Goal: Task Accomplishment & Management: Use online tool/utility

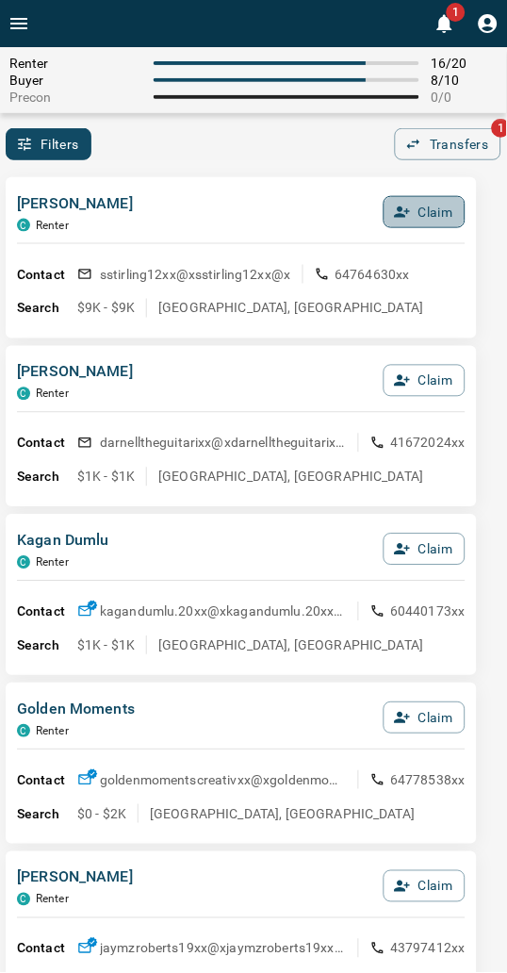
click at [425, 205] on button "Claim" at bounding box center [425, 212] width 82 height 32
click at [424, 205] on button "Confirm Claim" at bounding box center [398, 212] width 135 height 32
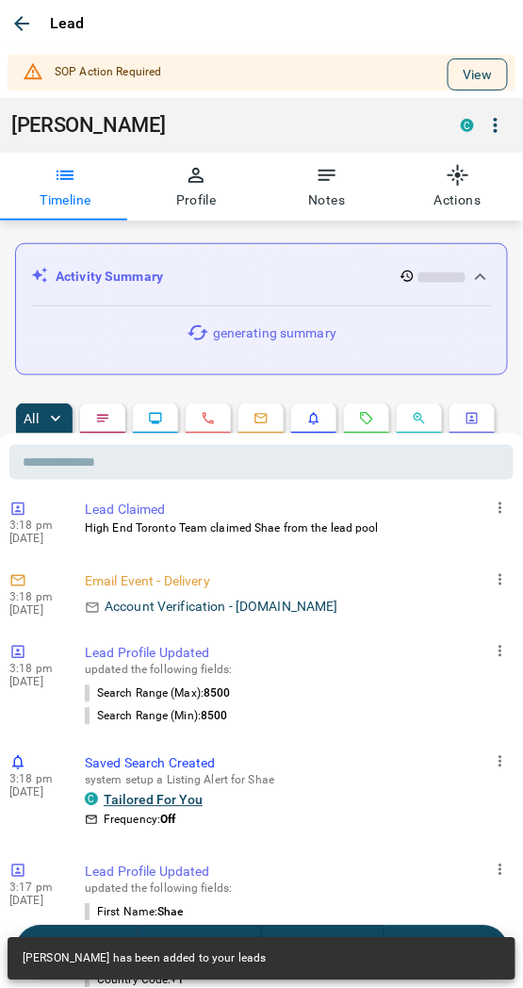
click at [456, 82] on button "View" at bounding box center [478, 74] width 60 height 32
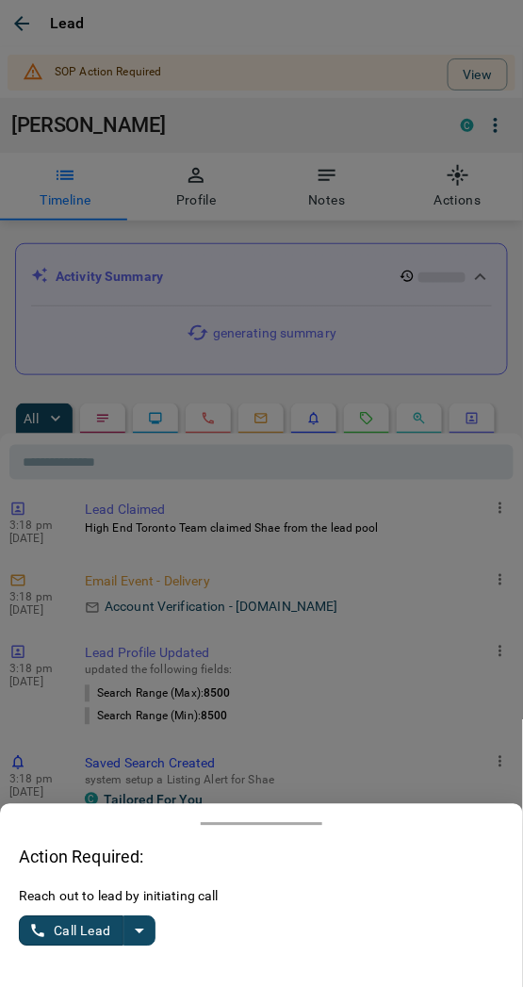
click at [141, 936] on icon "split button" at bounding box center [139, 931] width 23 height 23
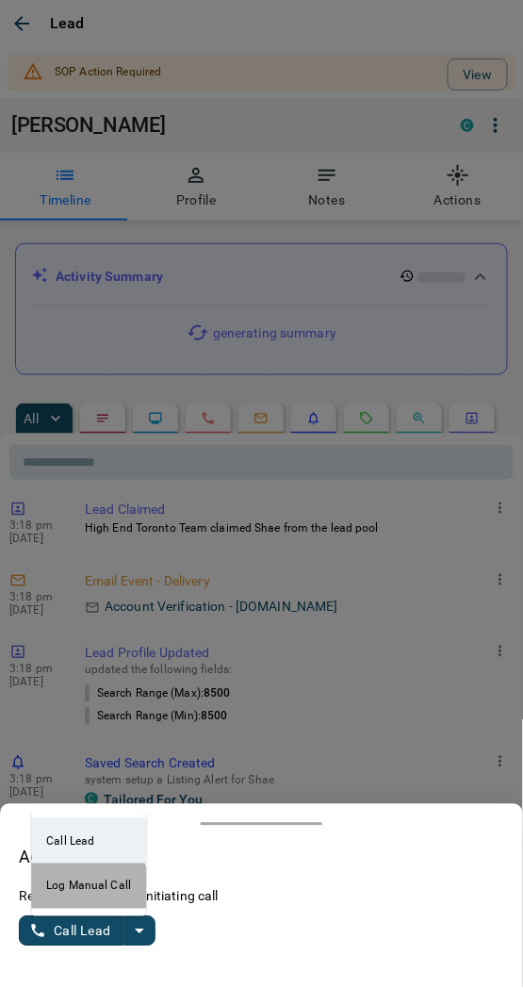
click at [75, 889] on li "Log Manual Call" at bounding box center [88, 885] width 115 height 45
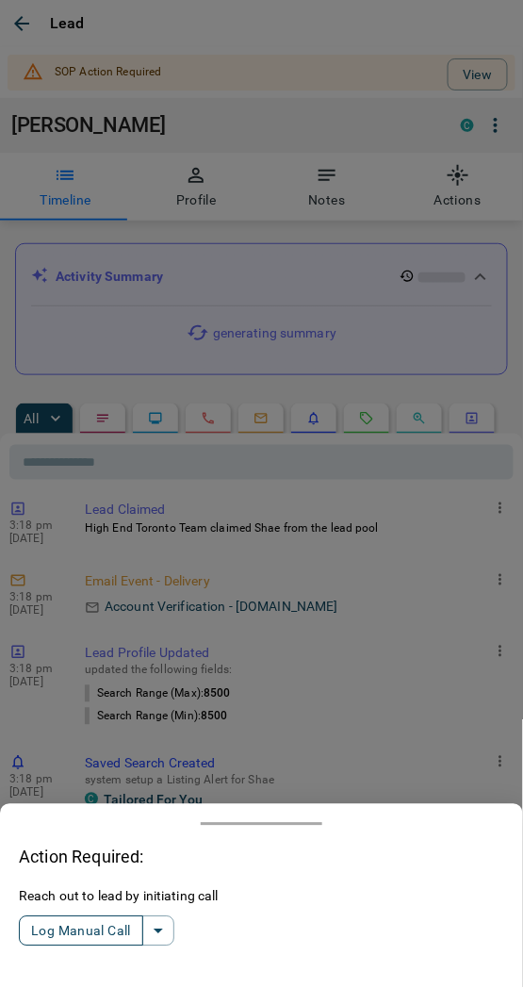
click at [73, 938] on button "Log Manual Call" at bounding box center [81, 931] width 124 height 30
click at [41, 930] on button "Yes" at bounding box center [38, 931] width 38 height 29
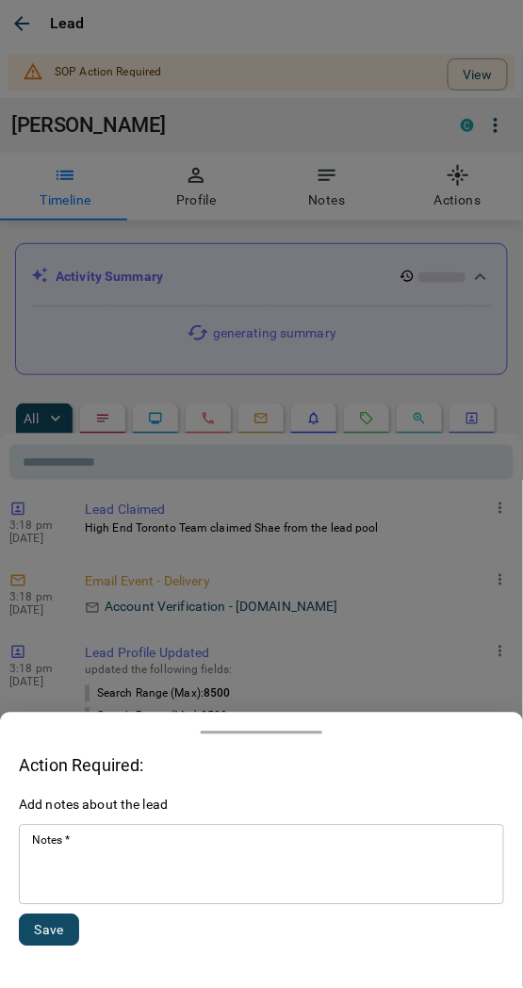
click at [101, 872] on textarea "Notes   *" at bounding box center [261, 865] width 459 height 64
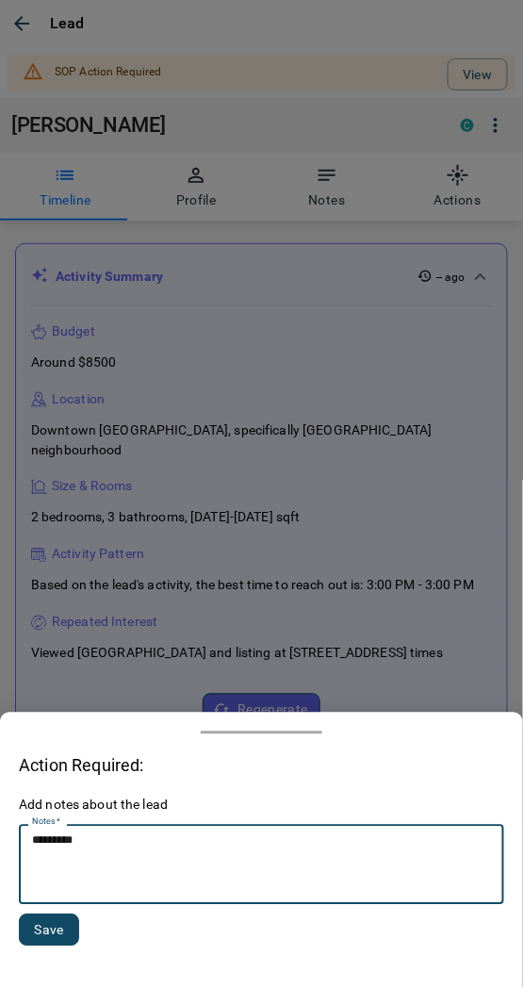
type textarea "*********"
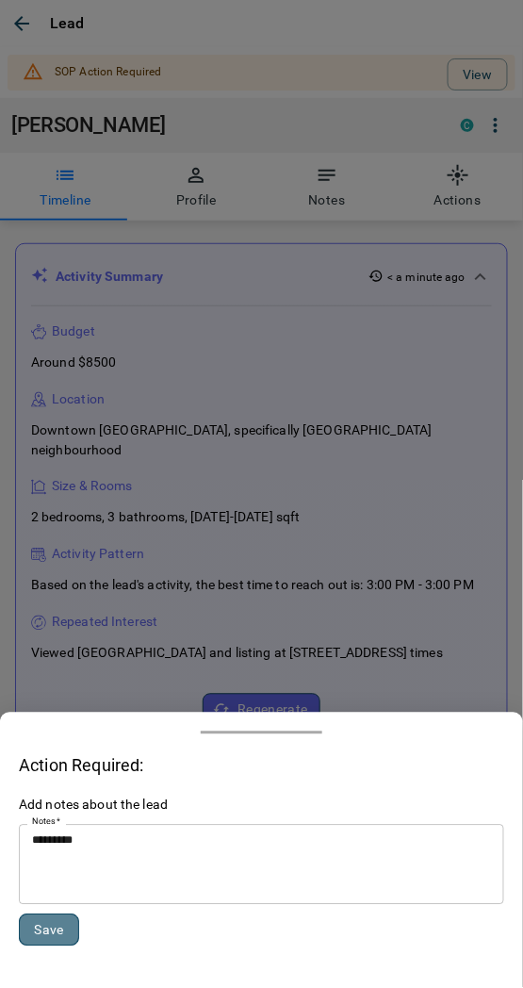
drag, startPoint x: 45, startPoint y: 941, endPoint x: 43, endPoint y: 911, distance: 29.3
click at [44, 941] on button "Save" at bounding box center [49, 930] width 60 height 32
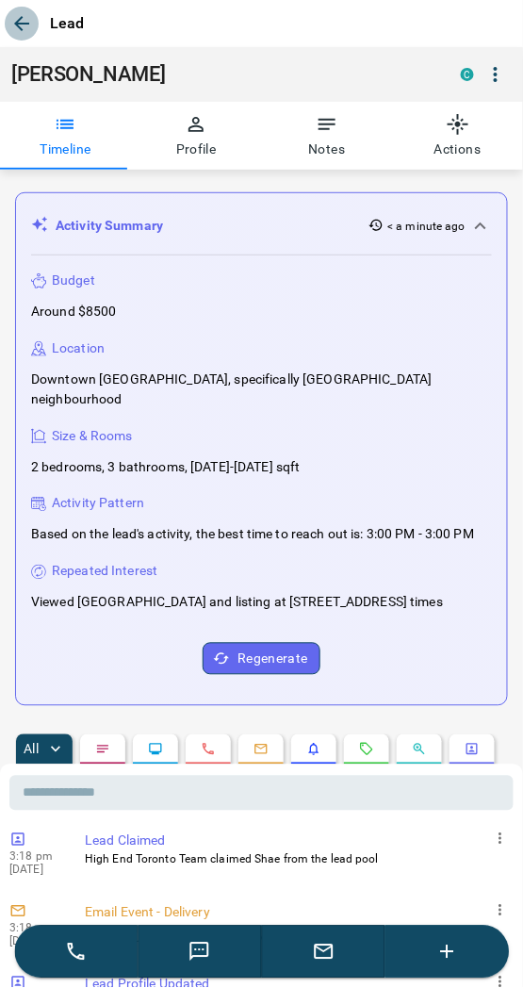
click at [29, 28] on icon "button" at bounding box center [21, 23] width 23 height 23
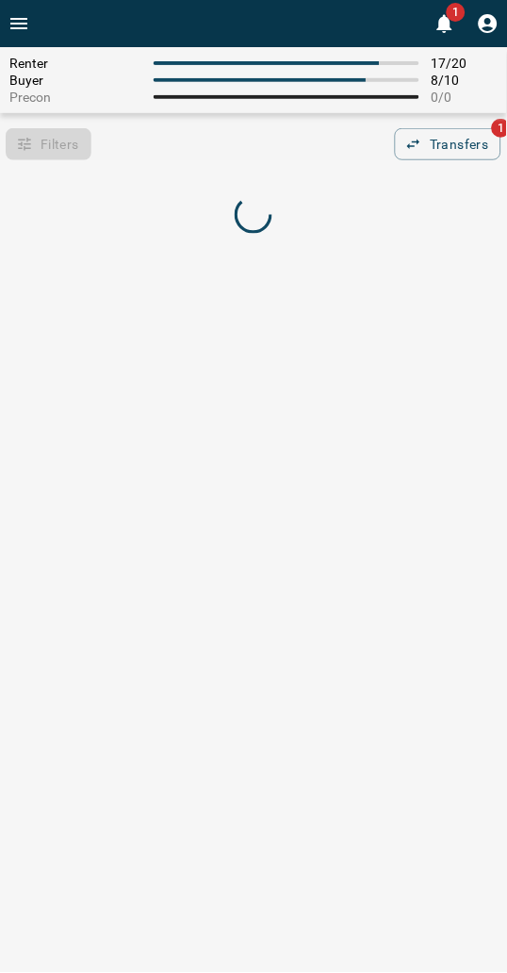
click at [163, 153] on div "Filters 0 Transfers 1" at bounding box center [253, 144] width 507 height 32
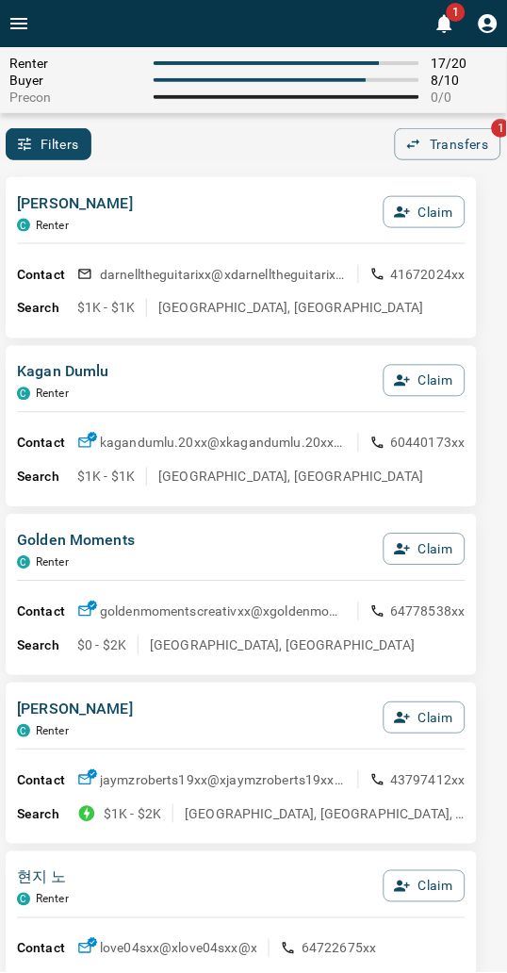
click at [165, 155] on div "Filters 0 Transfers 1" at bounding box center [253, 144] width 507 height 32
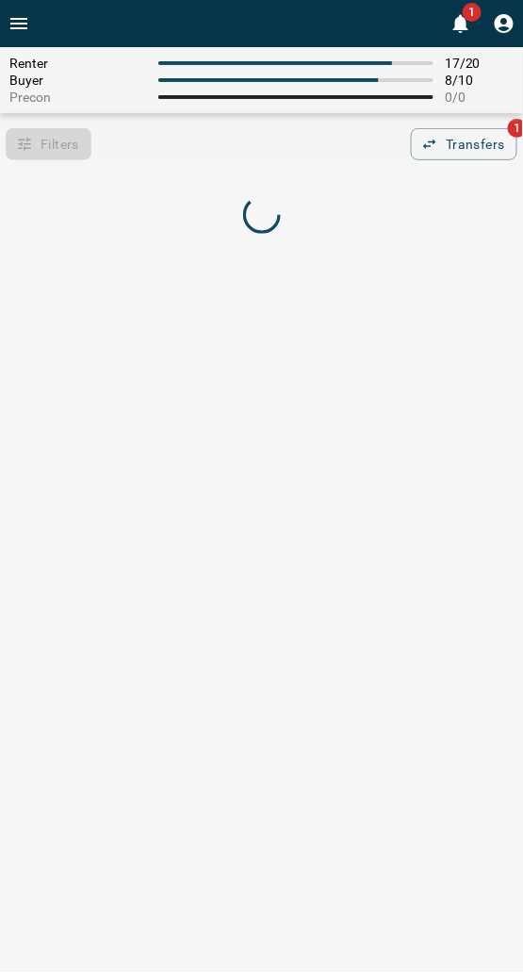
click at [243, 172] on div at bounding box center [261, 217] width 523 height 90
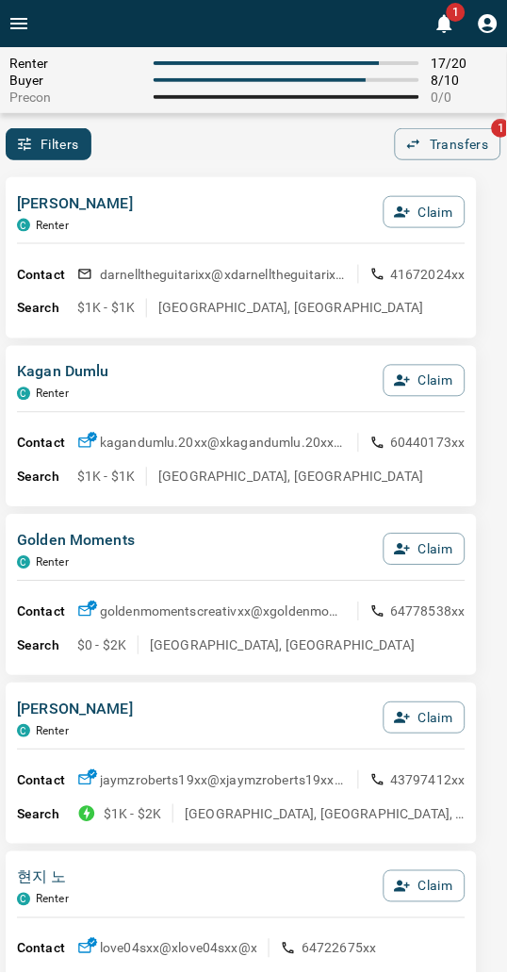
click at [199, 152] on div "Filters 0 Transfers 1" at bounding box center [253, 144] width 507 height 32
click at [318, 139] on div "Filters 0 Transfers 1" at bounding box center [253, 144] width 507 height 32
